Goal: Task Accomplishment & Management: Use online tool/utility

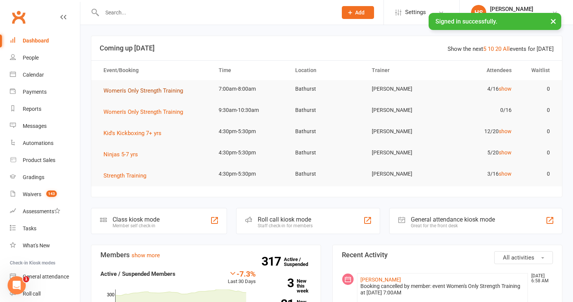
click at [144, 88] on span "Women's Only Strength Training" at bounding box center [144, 90] width 80 height 7
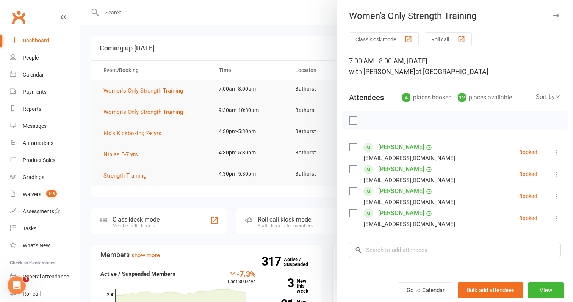
click at [444, 40] on button "Roll call" at bounding box center [448, 39] width 47 height 14
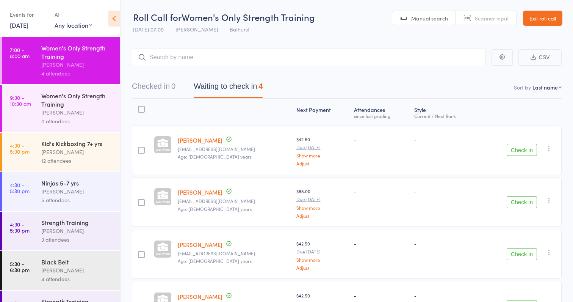
click at [521, 201] on button "Check in" at bounding box center [522, 202] width 30 height 12
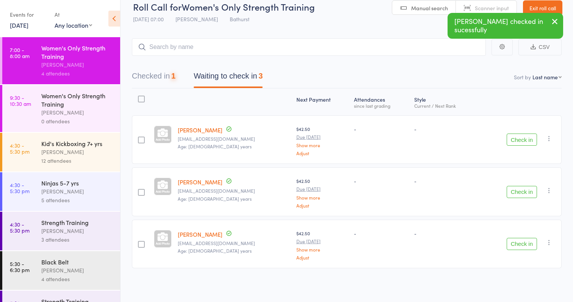
scroll to position [10, 0]
click at [526, 189] on button "Check in" at bounding box center [522, 192] width 30 height 12
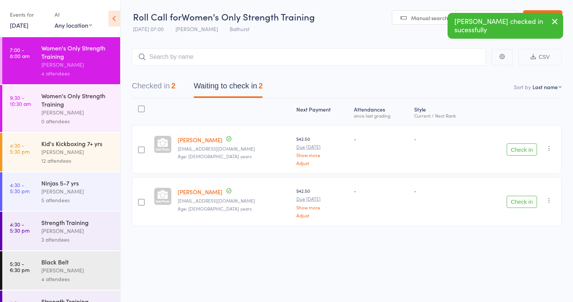
click at [522, 196] on button "Check in" at bounding box center [522, 202] width 30 height 12
click at [189, 53] on input "search" at bounding box center [309, 56] width 354 height 17
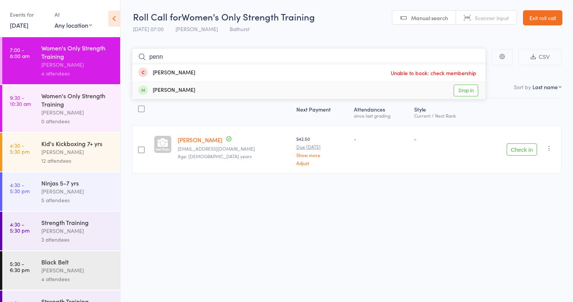
type input "penn"
click at [465, 85] on link "Drop in" at bounding box center [466, 91] width 25 height 12
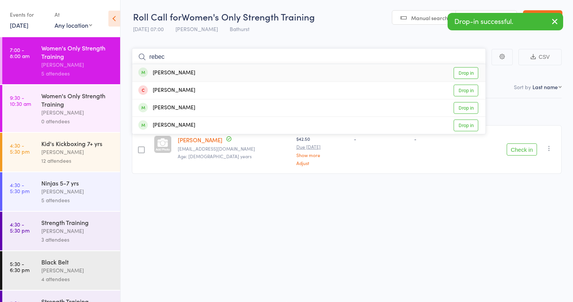
type input "rebec"
drag, startPoint x: 465, startPoint y: 85, endPoint x: 465, endPoint y: 67, distance: 17.1
click at [465, 67] on link "Drop in" at bounding box center [466, 73] width 25 height 12
